Goal: Task Accomplishment & Management: Manage account settings

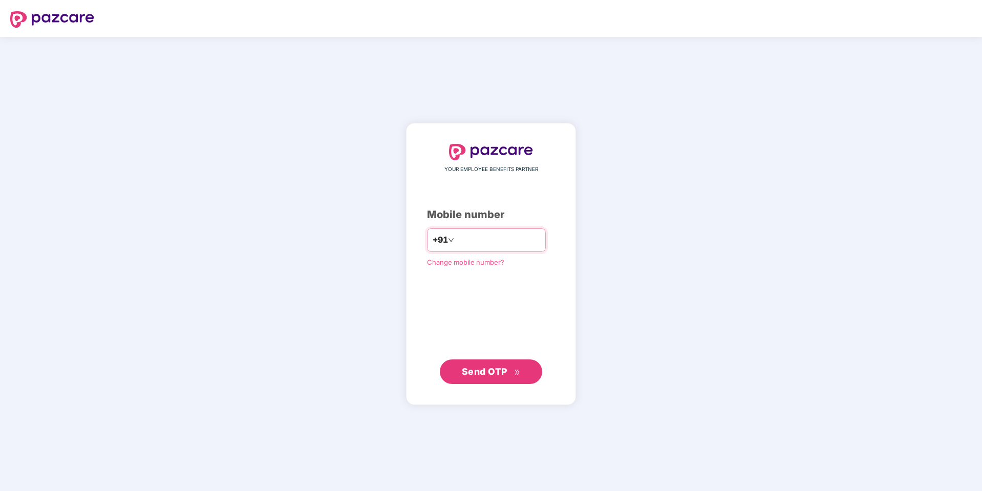
click at [456, 245] on input "number" at bounding box center [498, 240] width 84 height 16
type input "**********"
click at [494, 371] on span "Send OTP" at bounding box center [485, 371] width 46 height 11
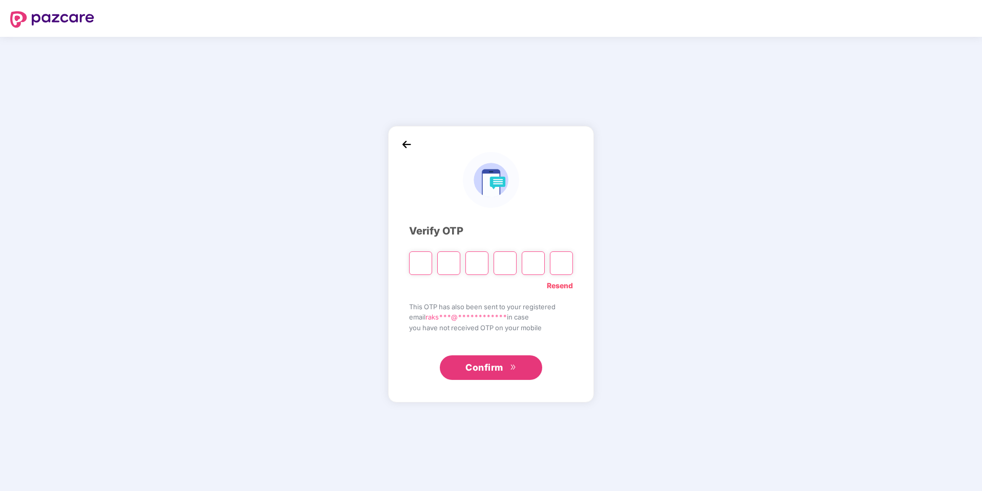
type input "*"
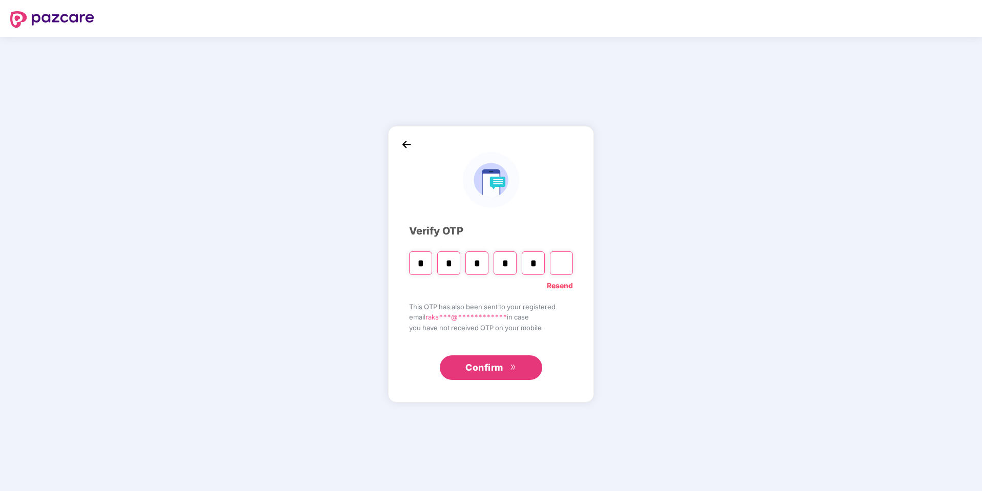
type input "*"
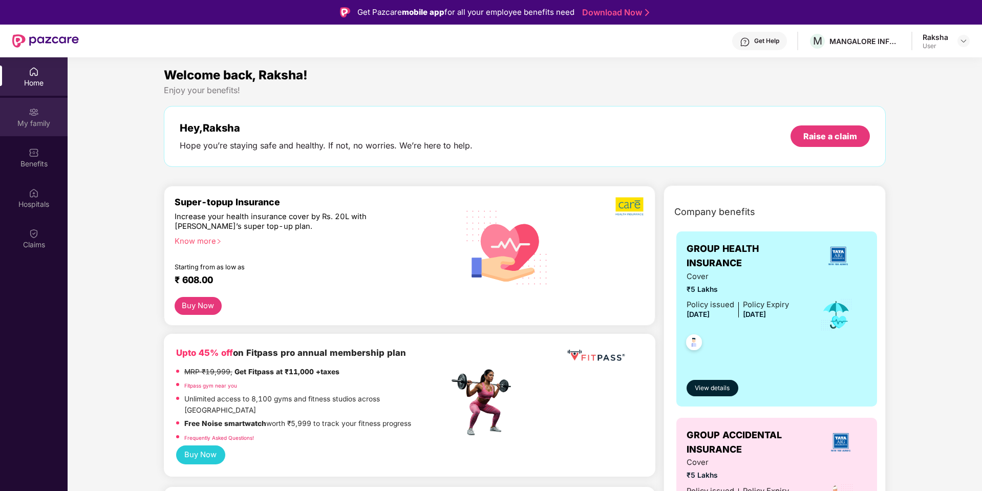
click at [33, 117] on img at bounding box center [34, 112] width 10 height 10
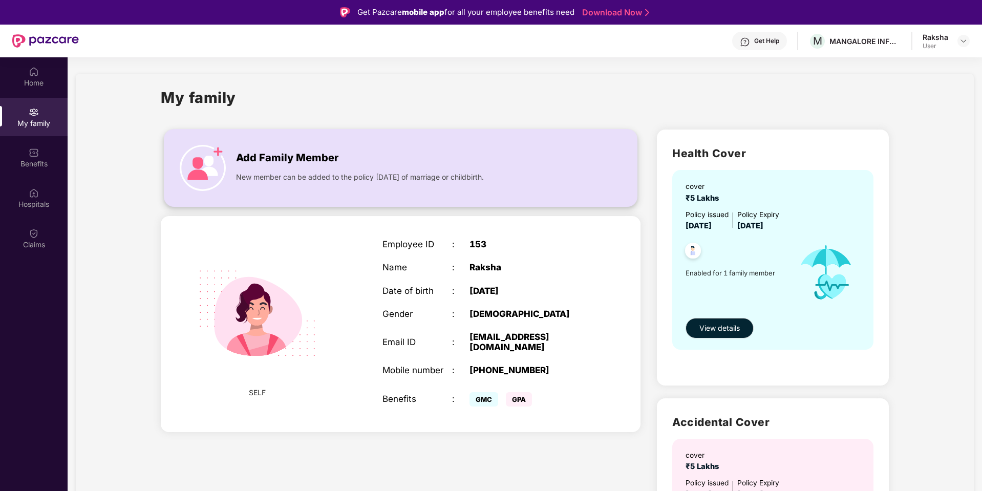
click at [270, 165] on span "Add Family Member" at bounding box center [287, 158] width 102 height 16
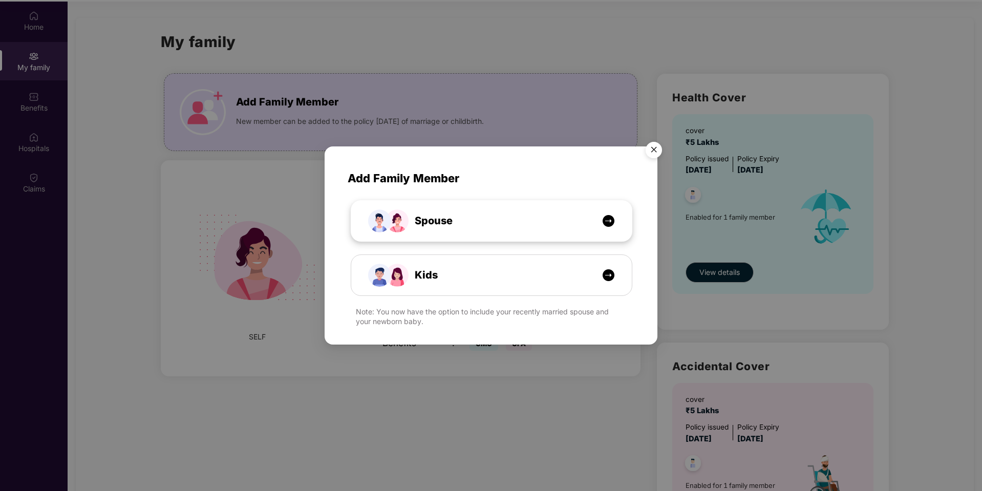
scroll to position [57, 0]
click at [652, 149] on img "Close" at bounding box center [654, 151] width 29 height 29
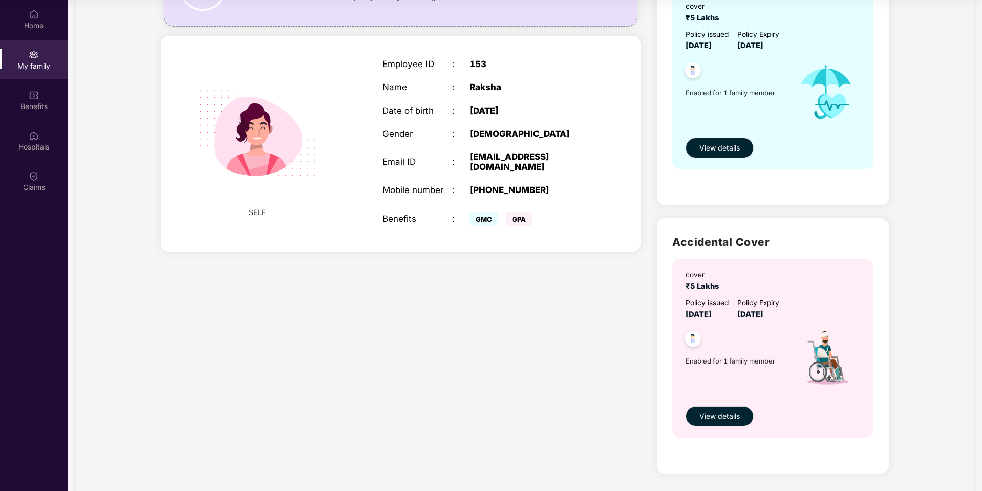
scroll to position [0, 0]
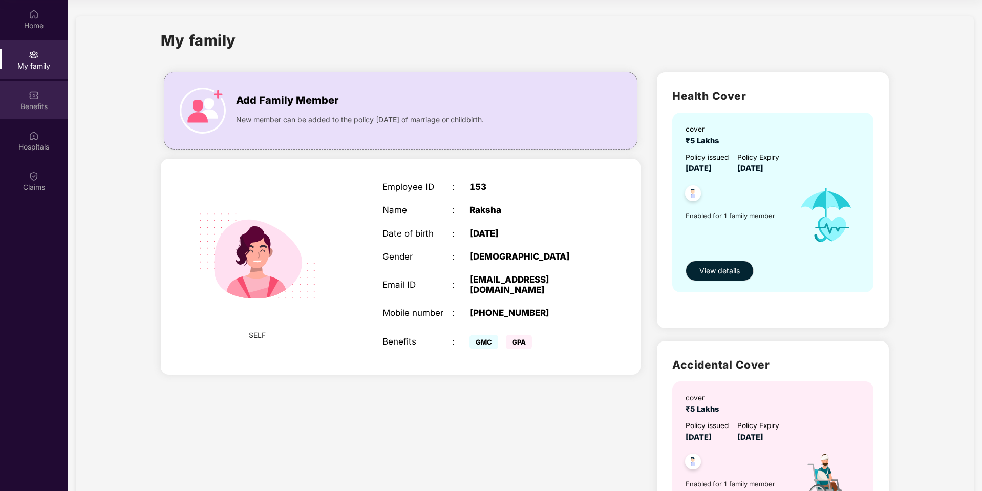
click at [23, 92] on div "Benefits" at bounding box center [34, 100] width 68 height 38
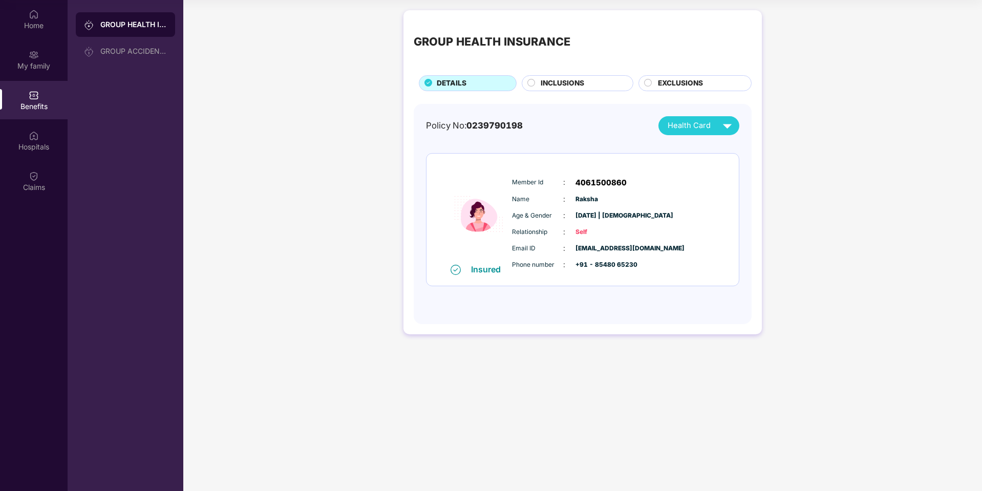
click at [586, 80] on div "INCLUSIONS" at bounding box center [582, 84] width 92 height 13
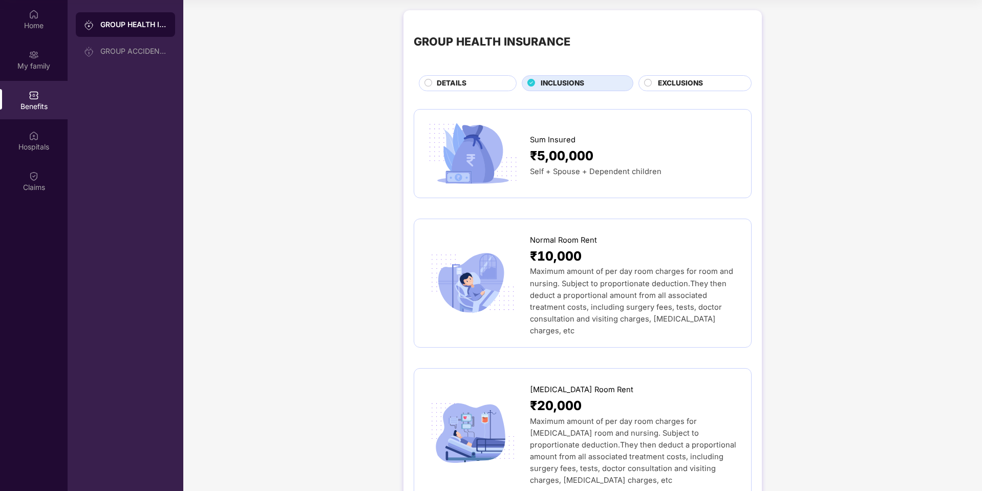
click at [684, 81] on span "EXCLUSIONS" at bounding box center [680, 83] width 45 height 11
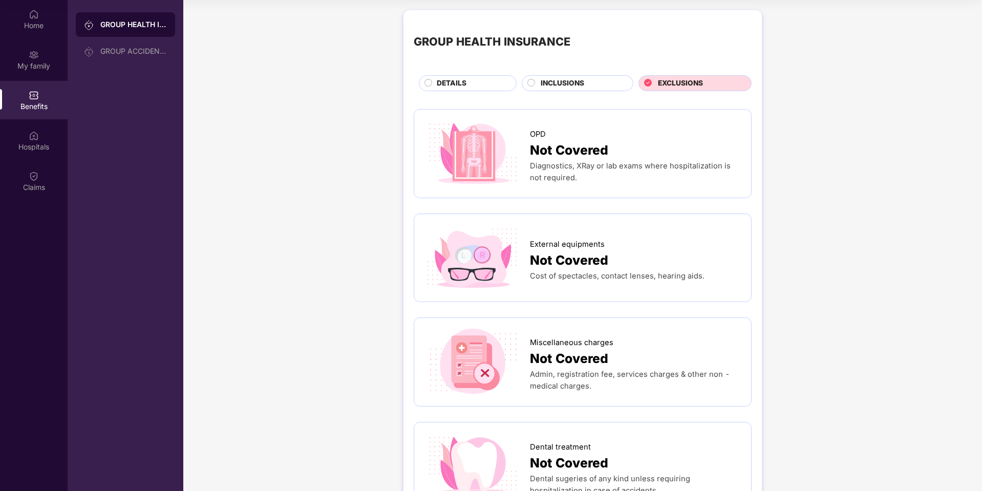
click at [438, 76] on div "DETAILS" at bounding box center [468, 83] width 98 height 16
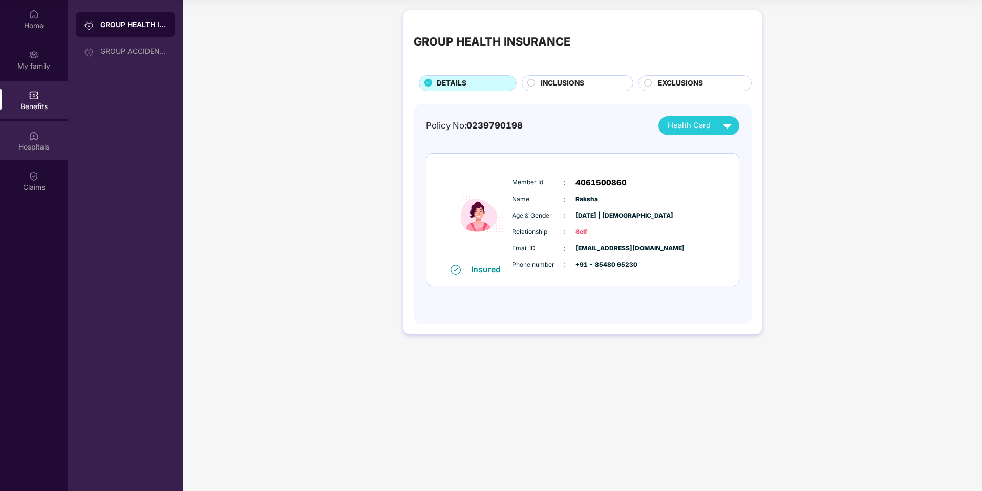
click at [29, 140] on img at bounding box center [34, 136] width 10 height 10
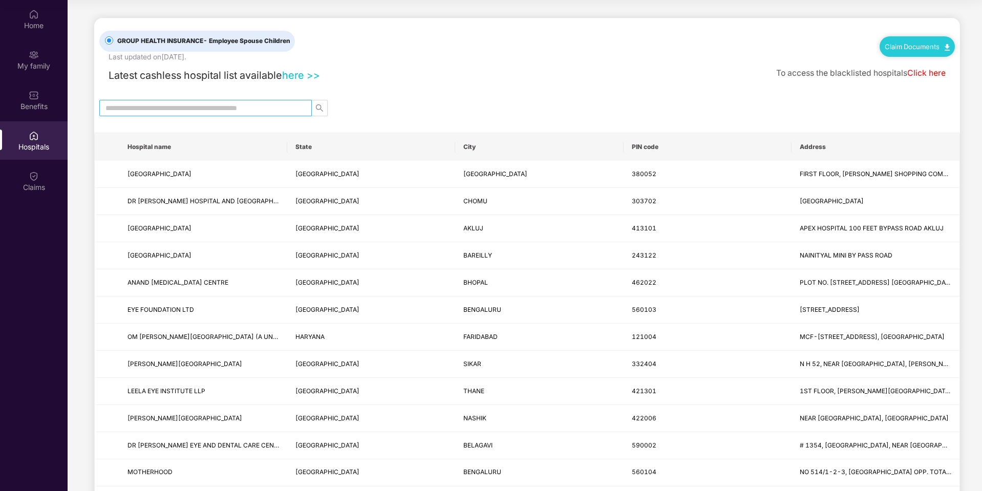
click at [235, 105] on input "text" at bounding box center [202, 107] width 192 height 11
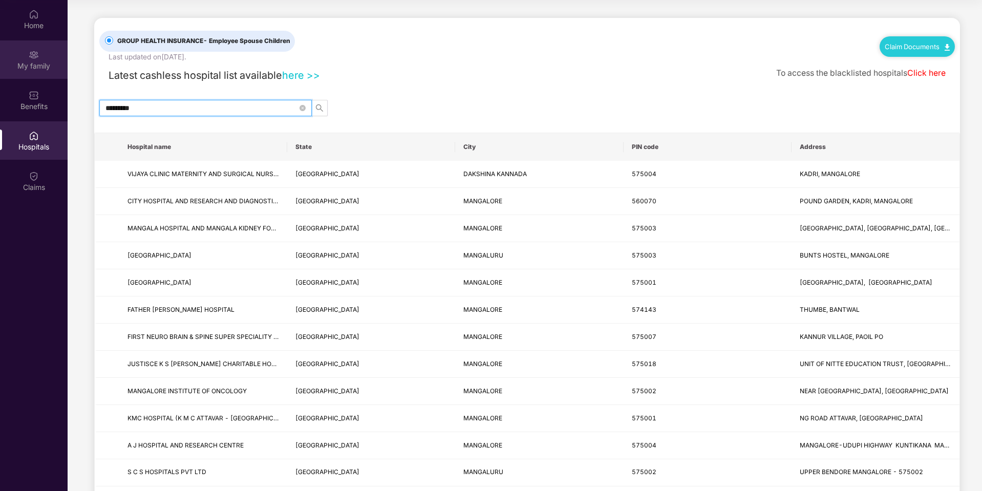
type input "*********"
click at [37, 47] on div "My family" at bounding box center [34, 59] width 68 height 38
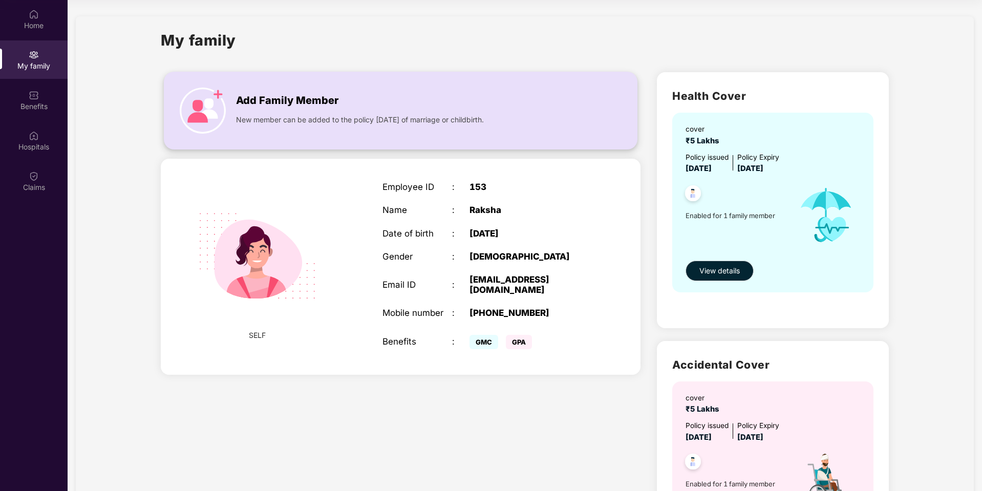
click at [251, 125] on div "Add Family Member New member can be added to the policy [DATE] of marriage or c…" at bounding box center [400, 110] width 473 height 56
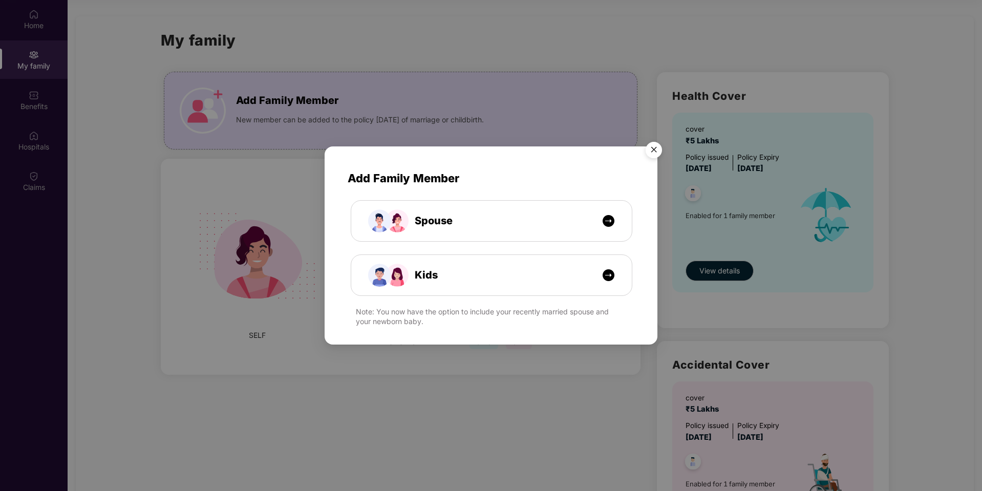
click at [659, 150] on img "Close" at bounding box center [654, 151] width 29 height 29
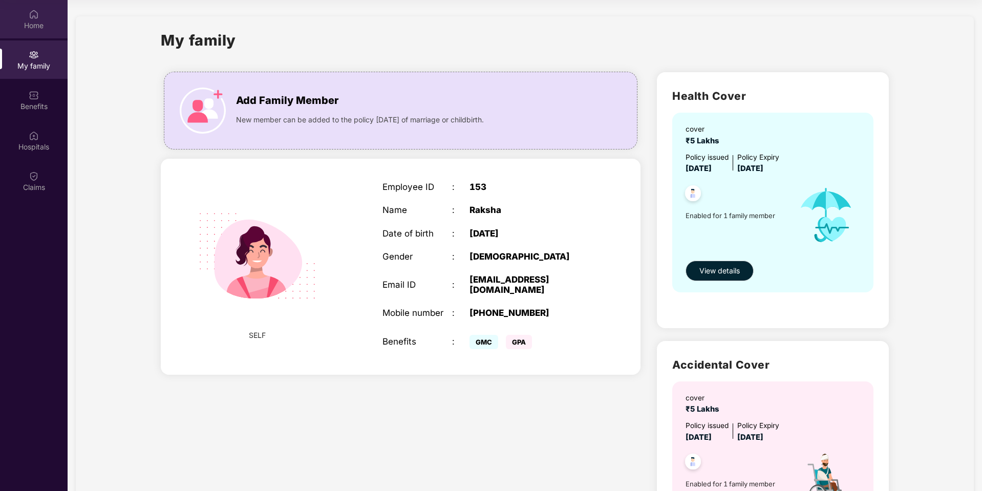
click at [24, 30] on div "Home" at bounding box center [34, 25] width 68 height 10
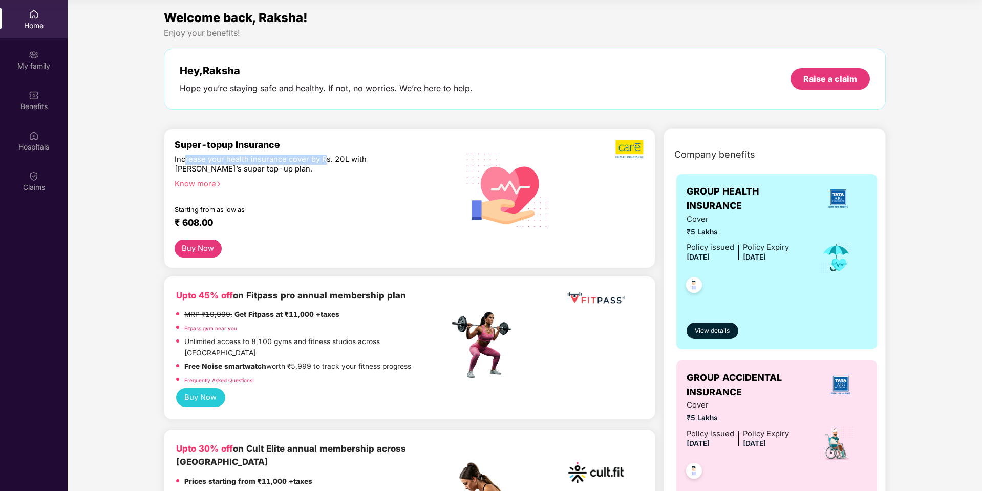
drag, startPoint x: 183, startPoint y: 158, endPoint x: 322, endPoint y: 162, distance: 138.3
click at [322, 162] on div "Increase your health insurance cover by Rs. 20L with [PERSON_NAME]’s super top-…" at bounding box center [290, 165] width 230 height 20
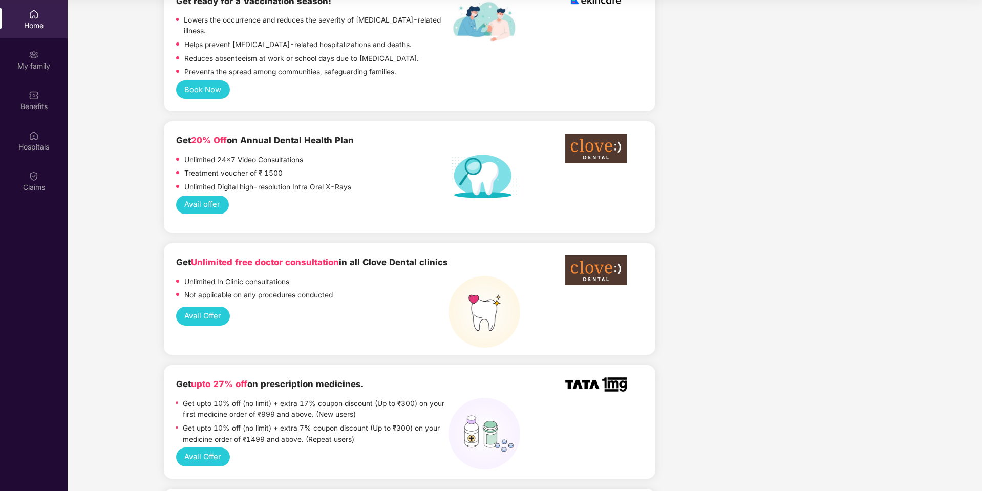
scroll to position [184, 0]
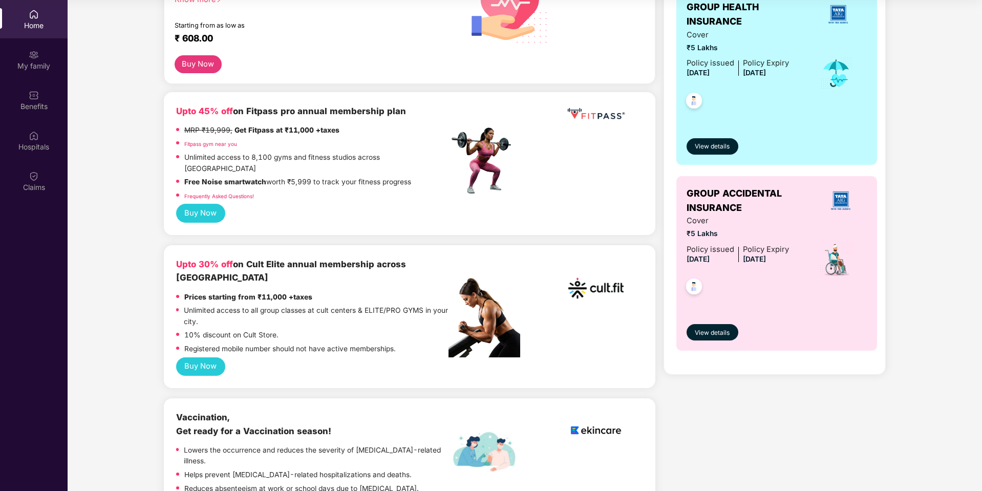
click at [51, 22] on div "Home" at bounding box center [34, 25] width 68 height 10
